Goal: Subscribe to service/newsletter

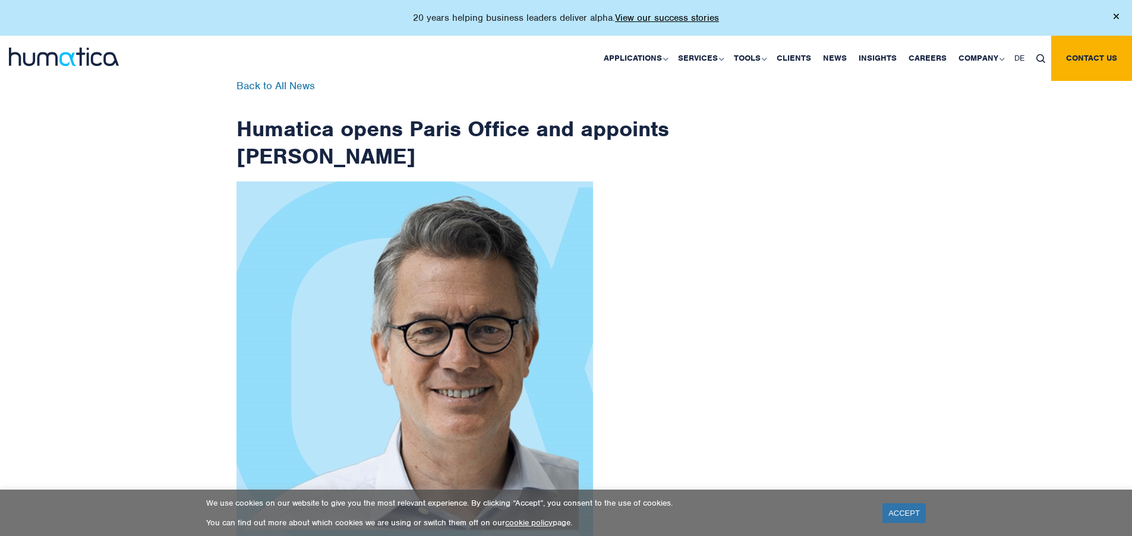
scroll to position [1896, 0]
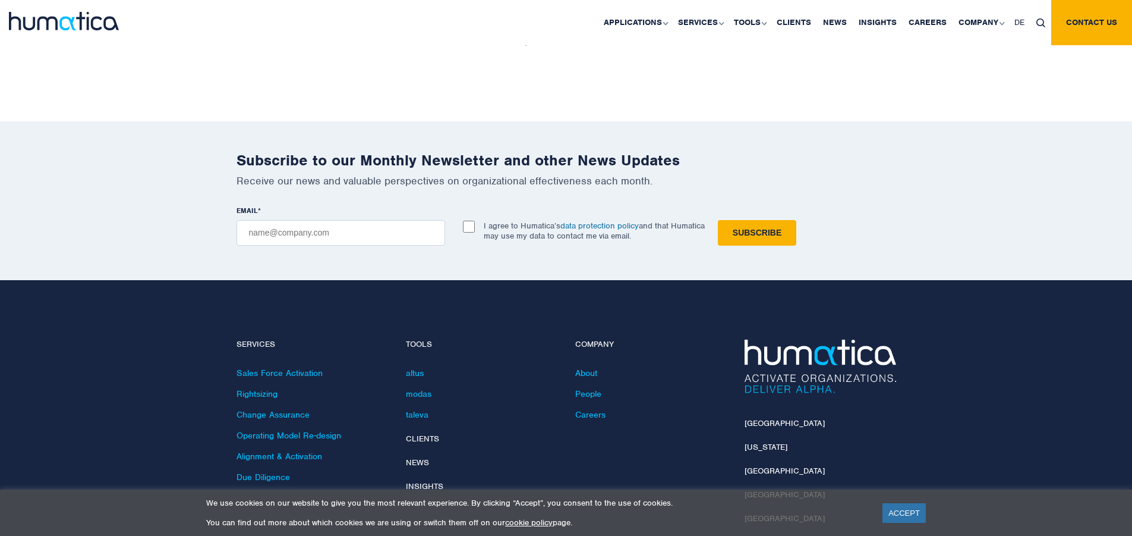
checkbox input "true"
type input "[EMAIL_ADDRESS][DOMAIN_NAME]"
click at [718, 220] on input "Subscribe" at bounding box center [757, 233] width 78 height 26
